Goal: Information Seeking & Learning: Learn about a topic

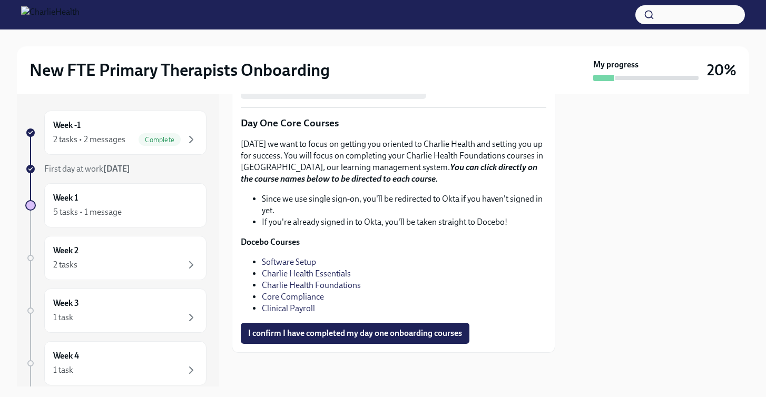
scroll to position [1254, 0]
click at [325, 286] on link "Charlie Health Foundations" at bounding box center [311, 285] width 99 height 10
click at [180, 310] on div "Week 3 1 task" at bounding box center [125, 311] width 144 height 26
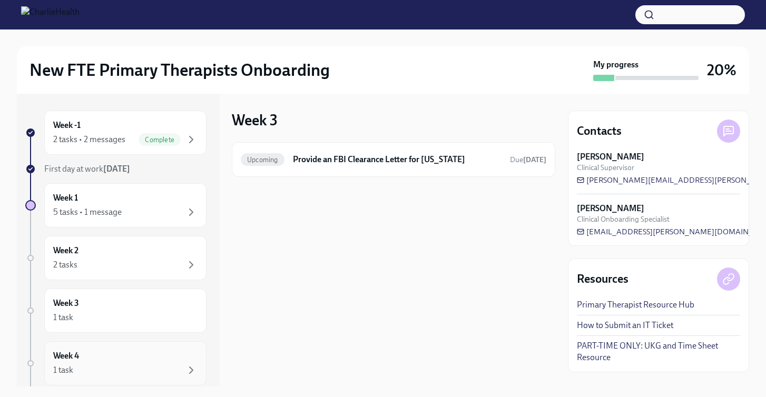
click at [171, 354] on div "Week 4 1 task" at bounding box center [125, 364] width 144 height 26
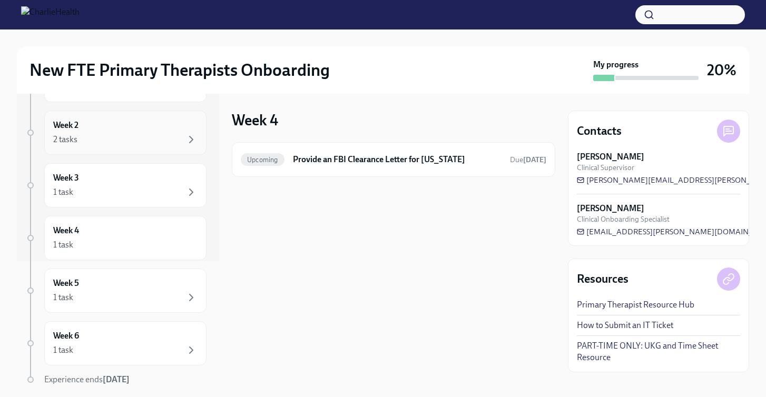
scroll to position [142, 0]
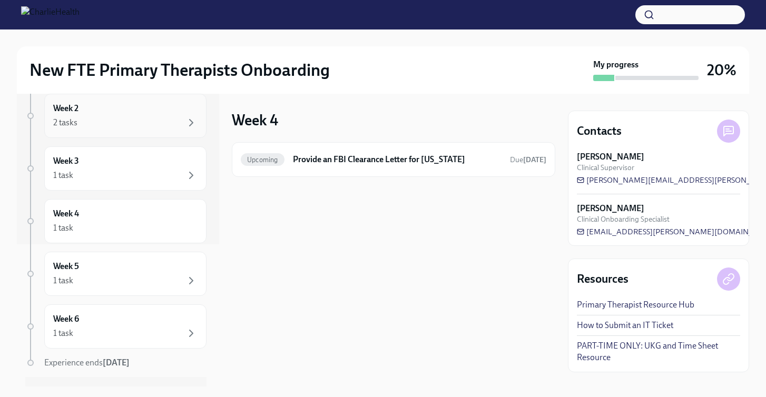
click at [169, 271] on div "Week 5 1 task" at bounding box center [125, 274] width 144 height 26
click at [169, 320] on div "Week 6 1 task" at bounding box center [125, 327] width 144 height 26
click at [161, 207] on div "Week 4 1 task" at bounding box center [125, 221] width 162 height 44
click at [156, 178] on div "1 task" at bounding box center [125, 175] width 144 height 13
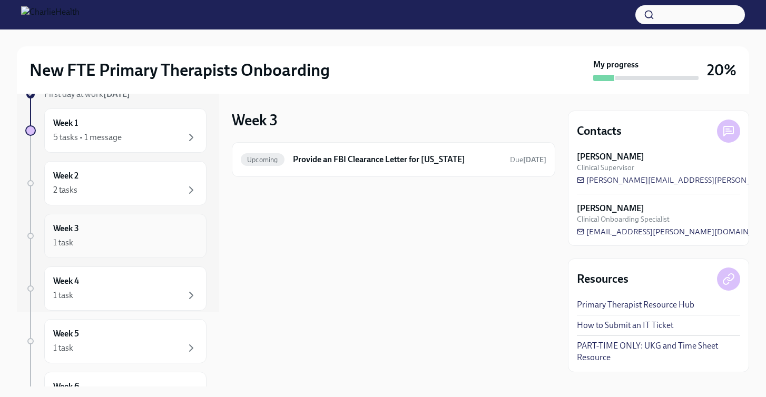
scroll to position [62, 0]
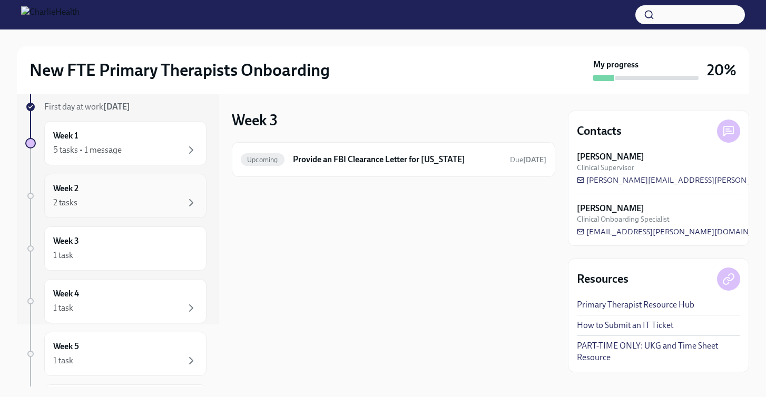
click at [156, 184] on div "Week 2 2 tasks" at bounding box center [125, 196] width 144 height 26
click at [150, 151] on div "5 tasks • 1 message" at bounding box center [125, 150] width 144 height 13
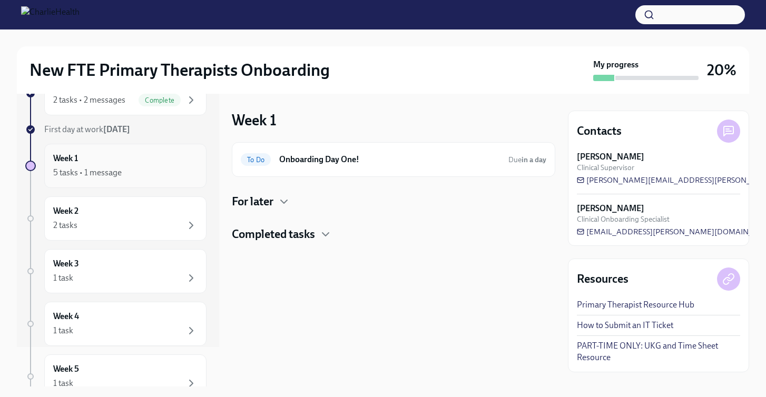
scroll to position [35, 0]
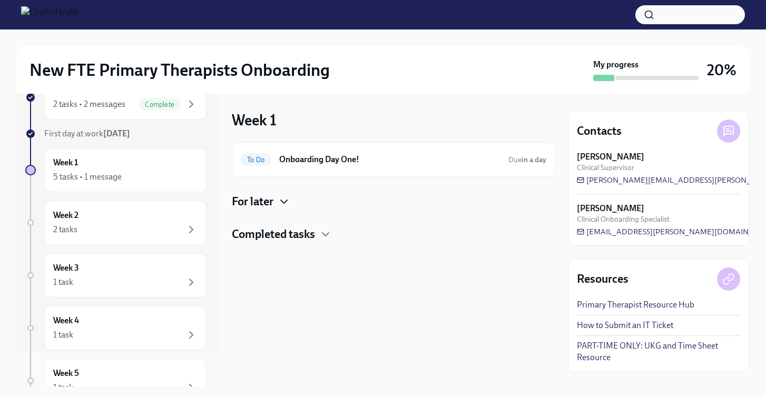
click at [283, 204] on icon "button" at bounding box center [284, 202] width 13 height 13
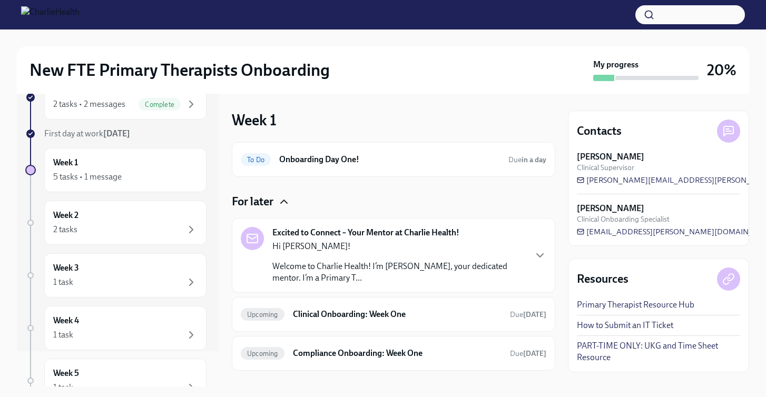
scroll to position [51, 0]
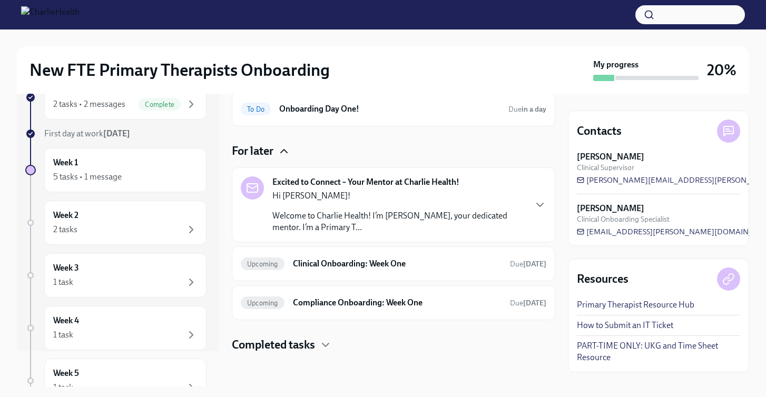
click at [334, 222] on p "Welcome to Charlie Health! I’m [PERSON_NAME], your dedicated mentor. I’m a Prim…" at bounding box center [399, 221] width 253 height 23
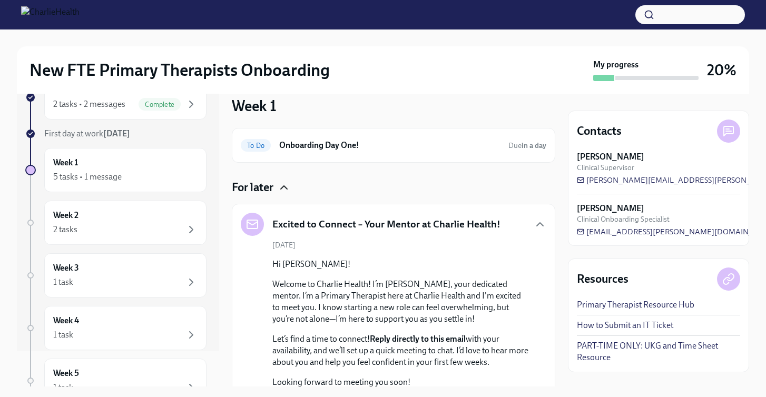
scroll to position [158, 0]
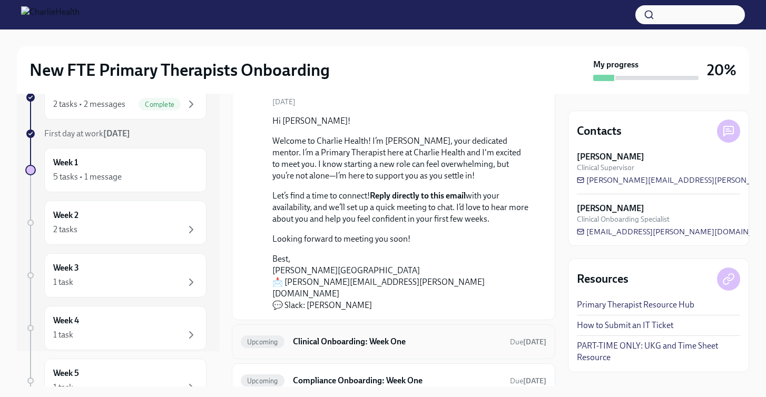
click at [339, 336] on h6 "Clinical Onboarding: Week One" at bounding box center [397, 342] width 209 height 12
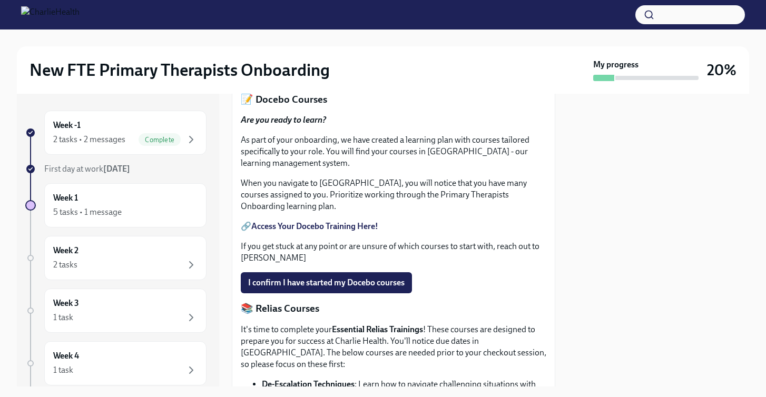
scroll to position [142, 0]
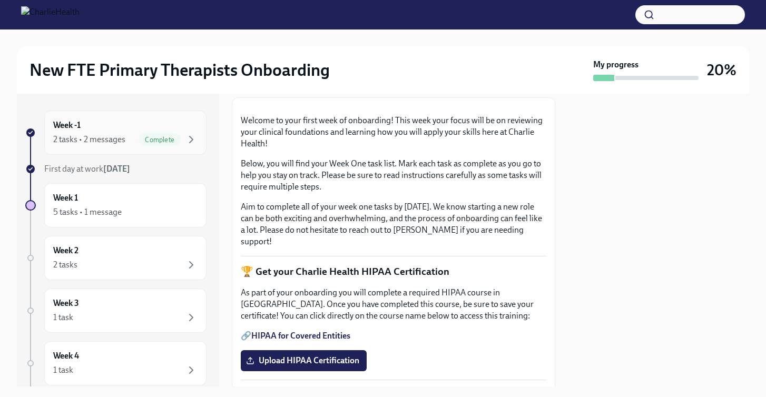
click at [138, 124] on div "Week -1 2 tasks • 2 messages Complete" at bounding box center [125, 133] width 144 height 26
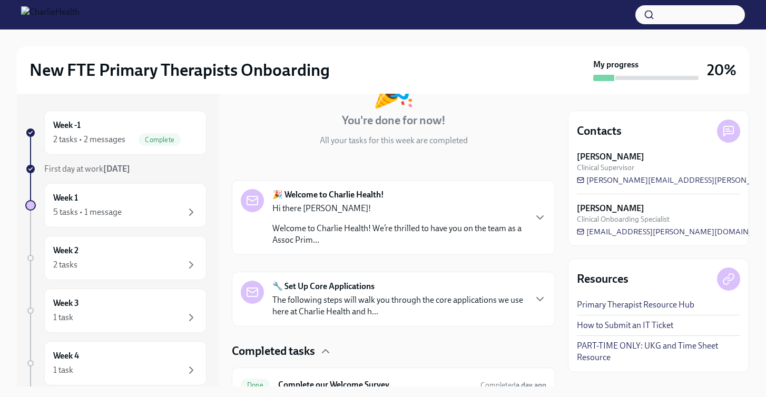
scroll to position [180, 0]
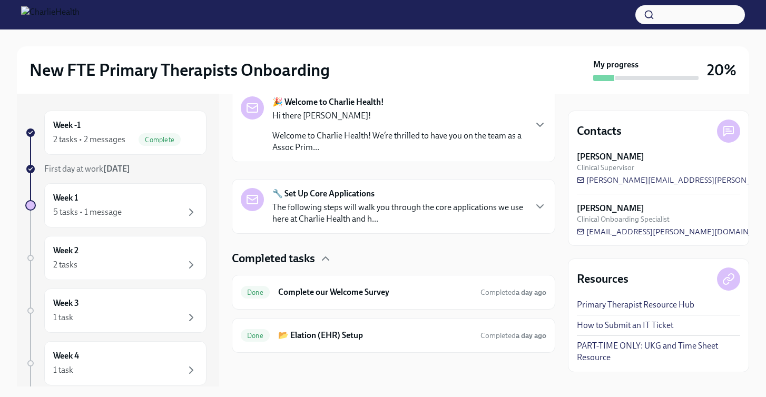
click at [129, 170] on strong "[DATE]" at bounding box center [116, 169] width 27 height 10
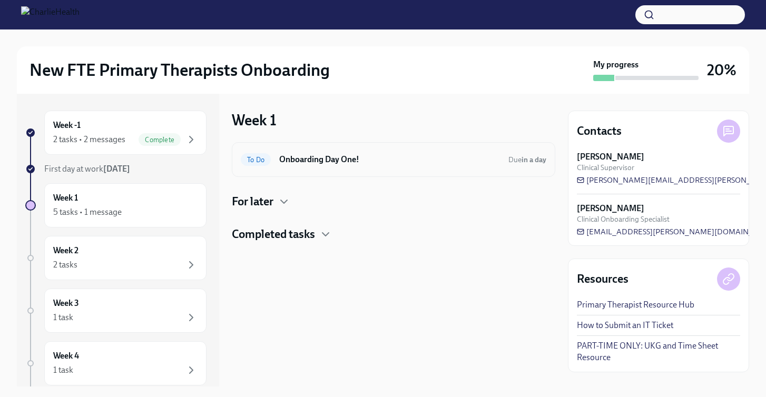
click at [316, 164] on h6 "Onboarding Day One!" at bounding box center [389, 160] width 221 height 12
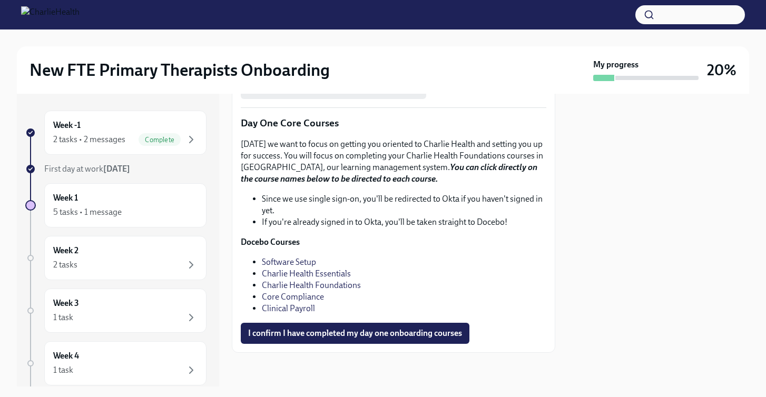
scroll to position [1272, 0]
click at [317, 300] on link "Core Compliance" at bounding box center [293, 297] width 62 height 10
